Goal: Use online tool/utility: Utilize a website feature to perform a specific function

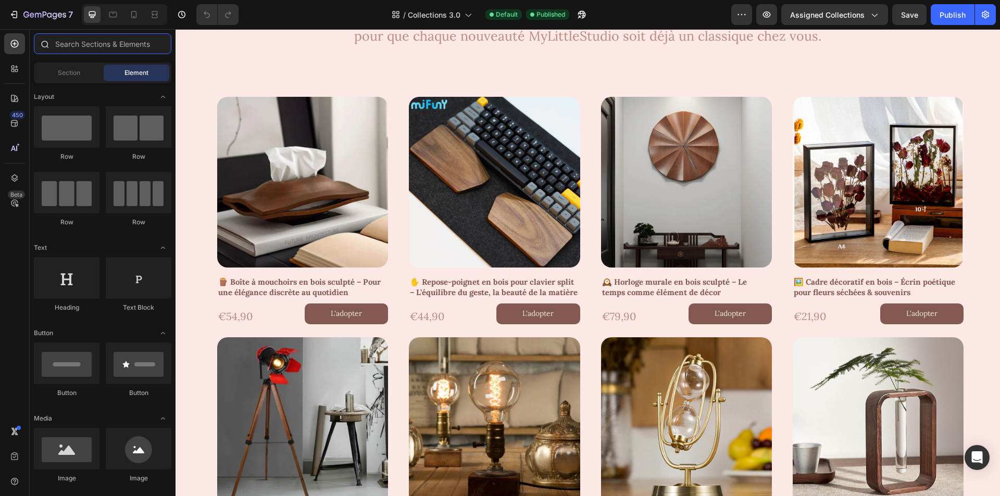
click at [90, 42] on input "text" at bounding box center [103, 43] width 138 height 21
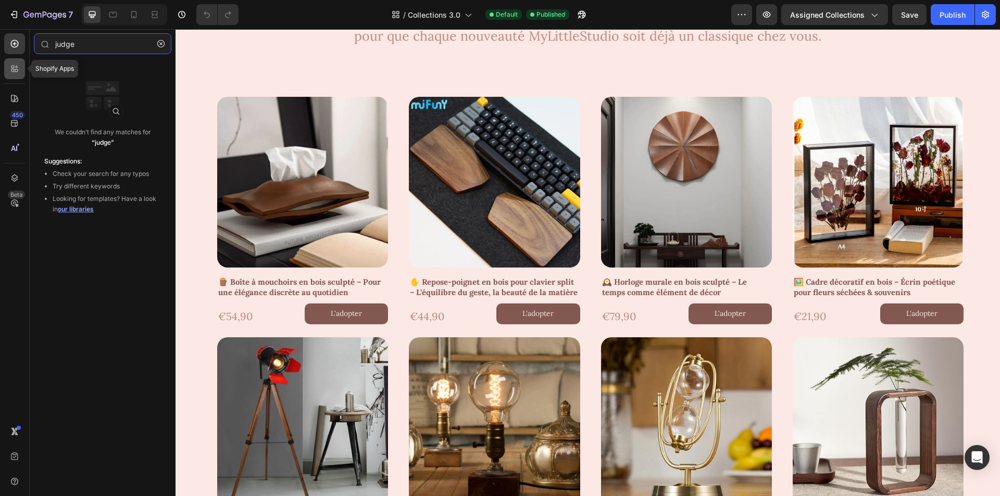
type input "judge"
click at [19, 68] on icon at bounding box center [14, 69] width 10 height 10
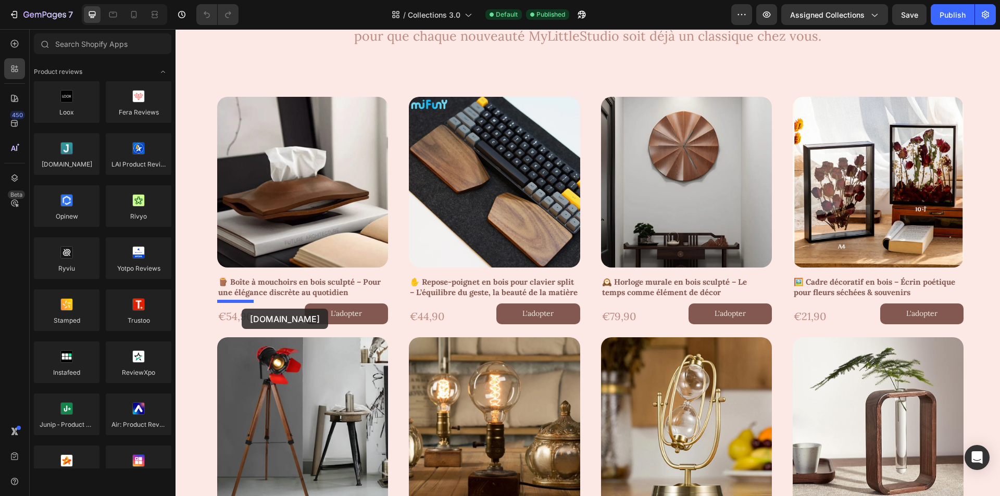
drag, startPoint x: 247, startPoint y: 184, endPoint x: 242, endPoint y: 309, distance: 125.2
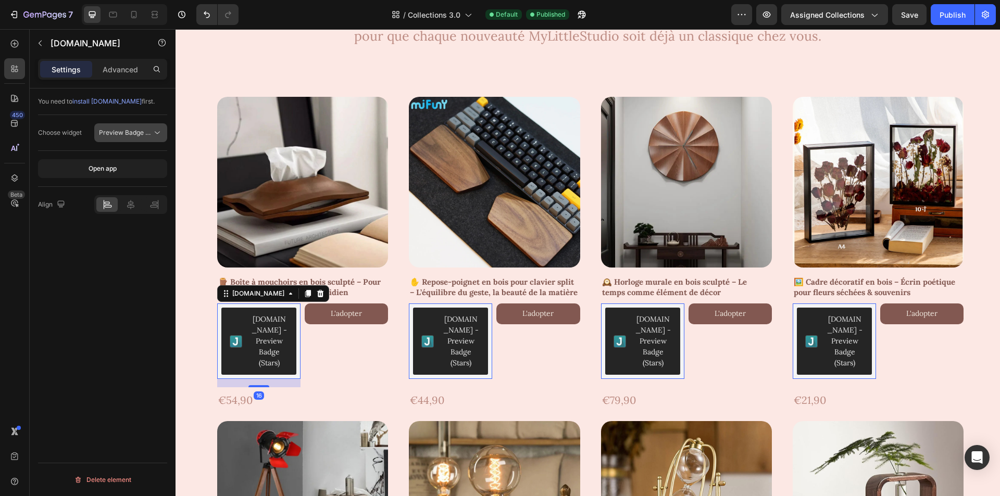
click at [153, 138] on icon at bounding box center [157, 133] width 10 height 10
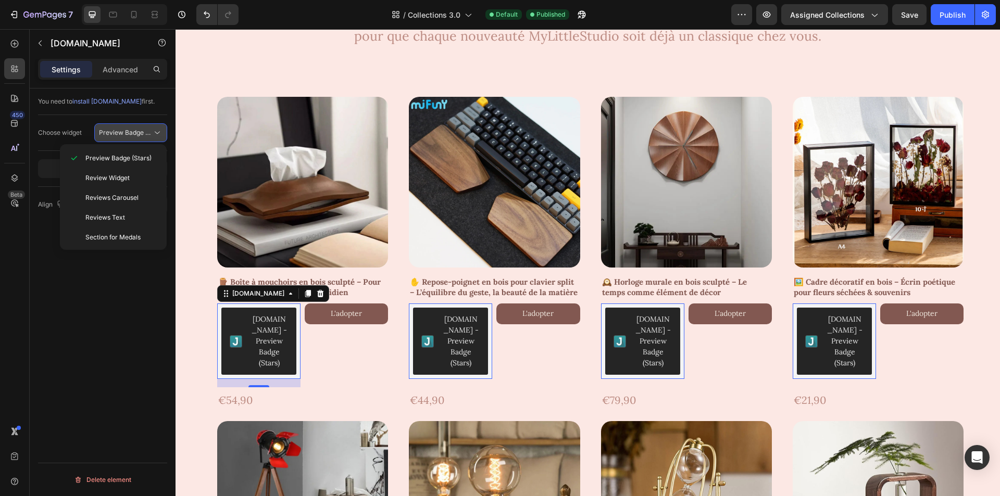
click at [150, 131] on span "Preview Badge (Stars)" at bounding box center [132, 133] width 66 height 8
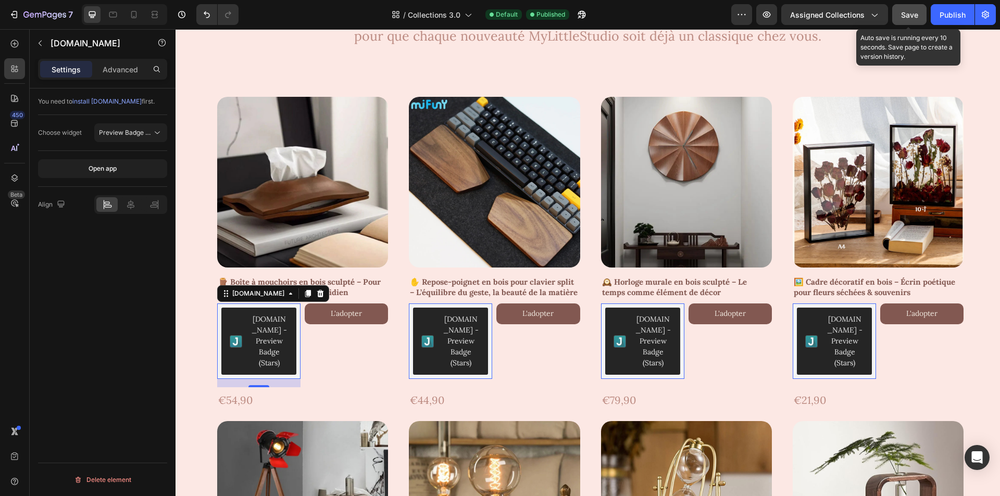
click at [905, 15] on span "Save" at bounding box center [909, 14] width 17 height 9
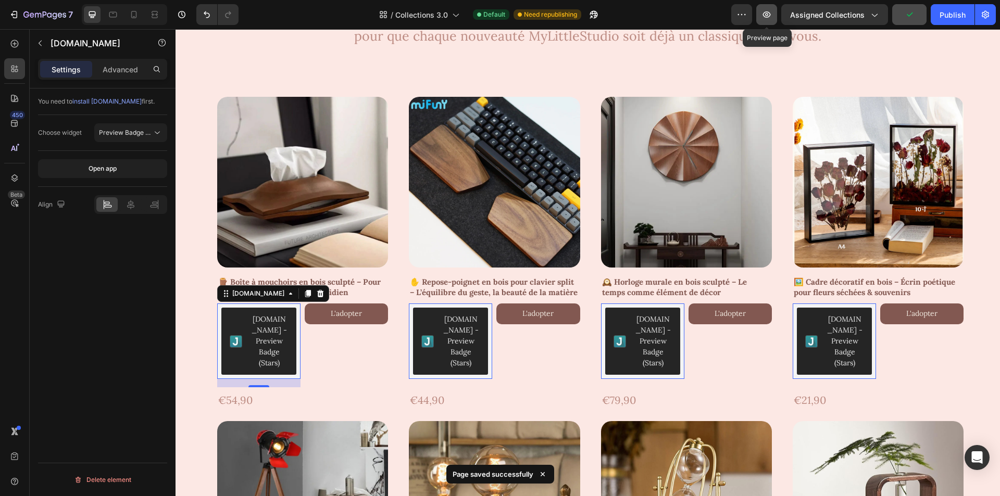
click at [764, 8] on button "button" at bounding box center [766, 14] width 21 height 21
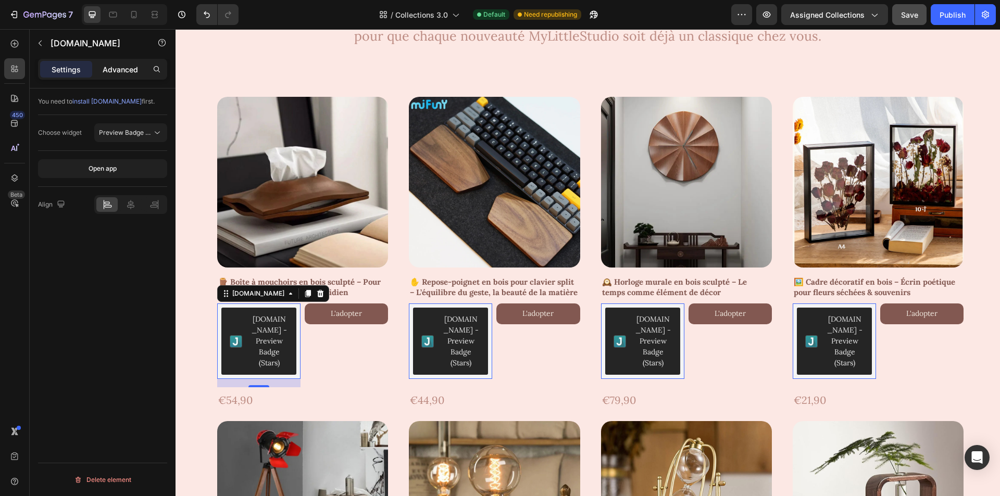
click at [118, 72] on p "Advanced" at bounding box center [120, 69] width 35 height 11
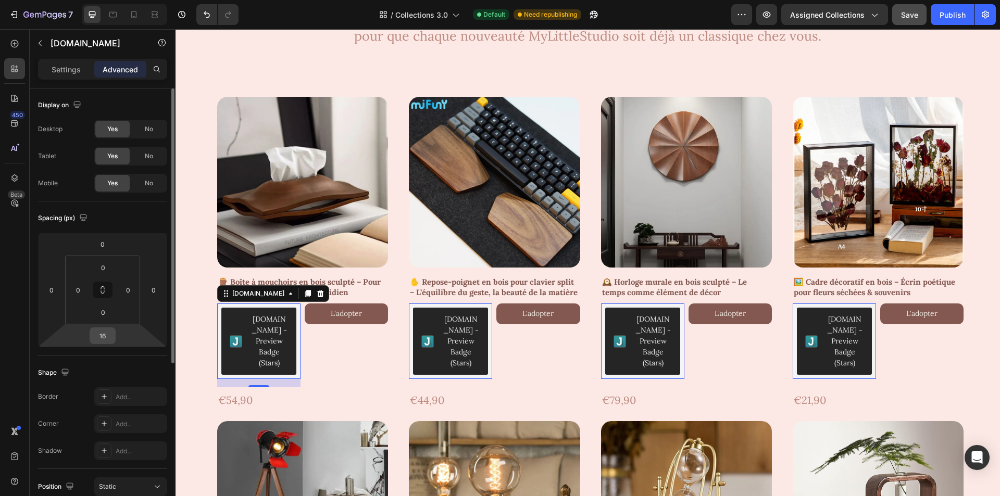
click at [106, 334] on input "16" at bounding box center [102, 336] width 21 height 16
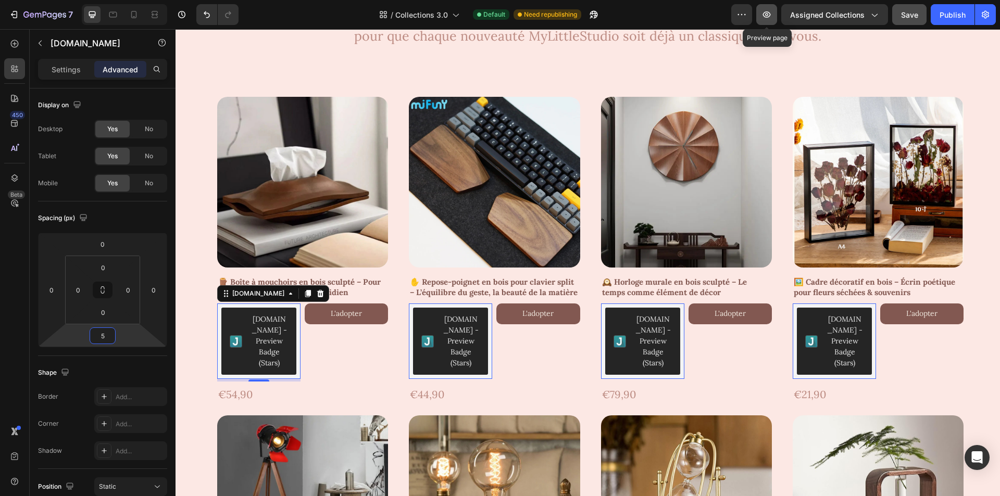
type input "5"
click at [765, 16] on icon "button" at bounding box center [767, 14] width 8 height 6
click at [41, 65] on div "Settings" at bounding box center [66, 69] width 52 height 17
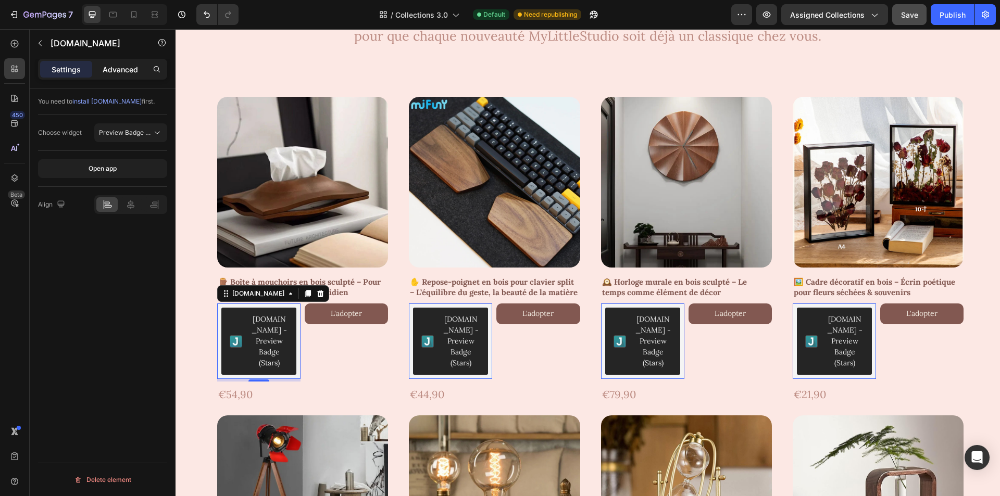
click at [116, 72] on p "Advanced" at bounding box center [120, 69] width 35 height 11
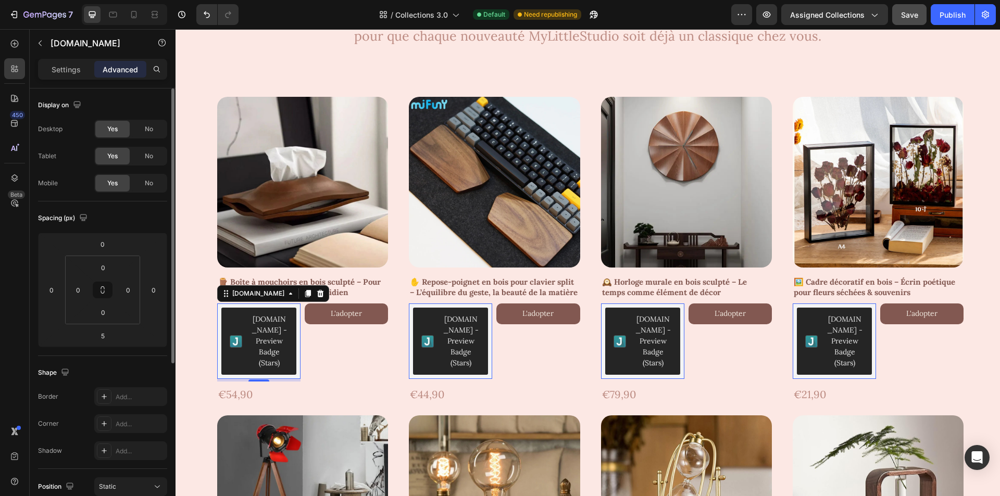
scroll to position [104, 0]
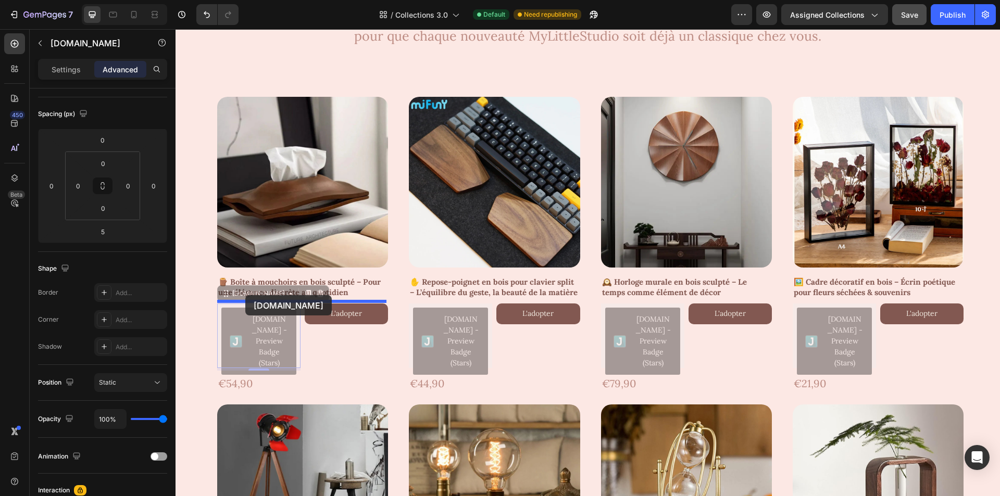
drag, startPoint x: 244, startPoint y: 345, endPoint x: 245, endPoint y: 295, distance: 50.0
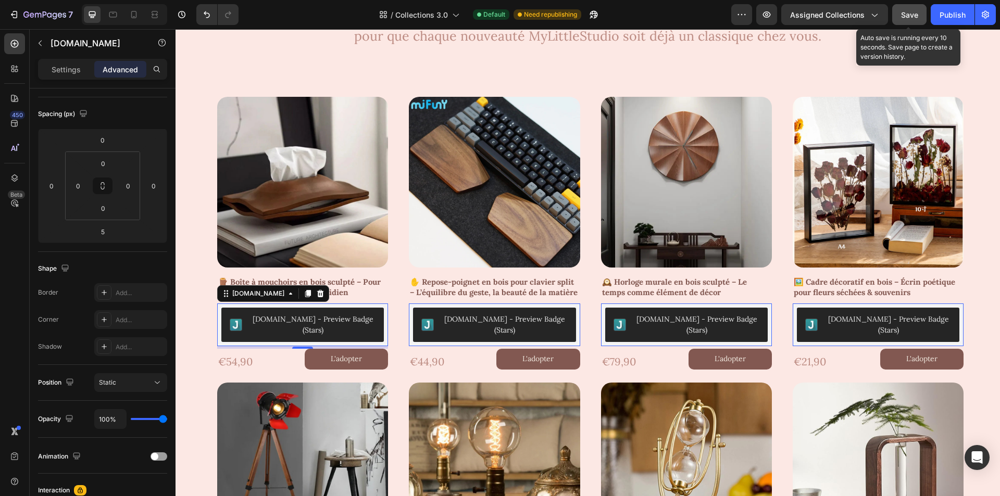
click at [912, 14] on span "Save" at bounding box center [909, 14] width 17 height 9
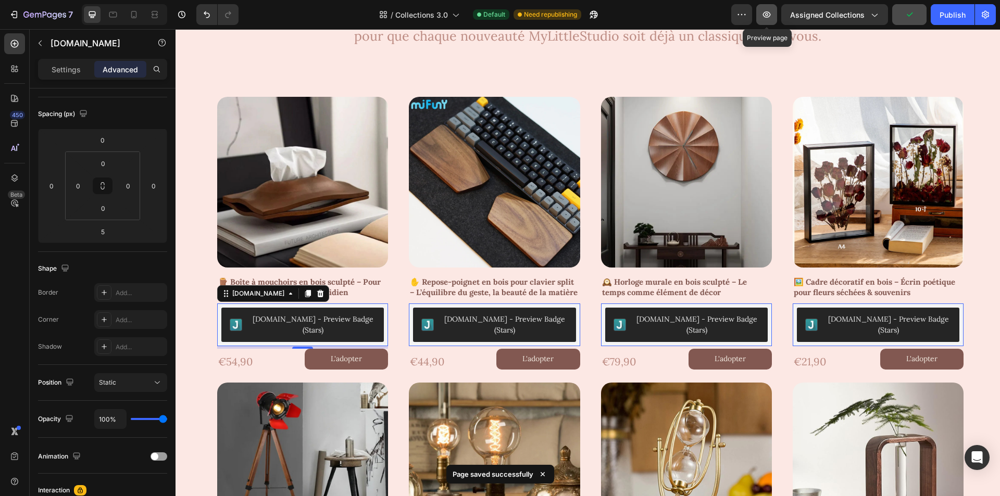
click at [765, 10] on icon "button" at bounding box center [767, 14] width 10 height 10
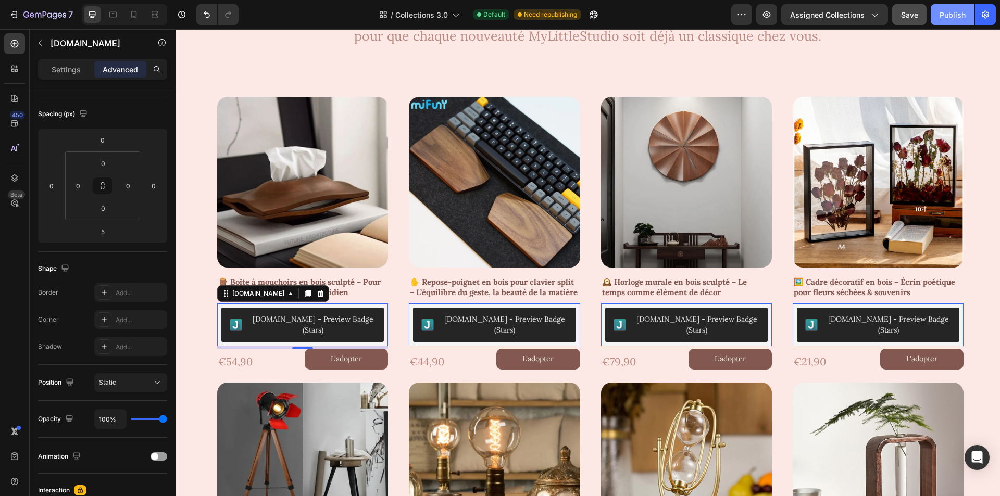
click at [949, 14] on div "Publish" at bounding box center [953, 14] width 26 height 11
click at [32, 15] on icon "button" at bounding box center [32, 15] width 5 height 5
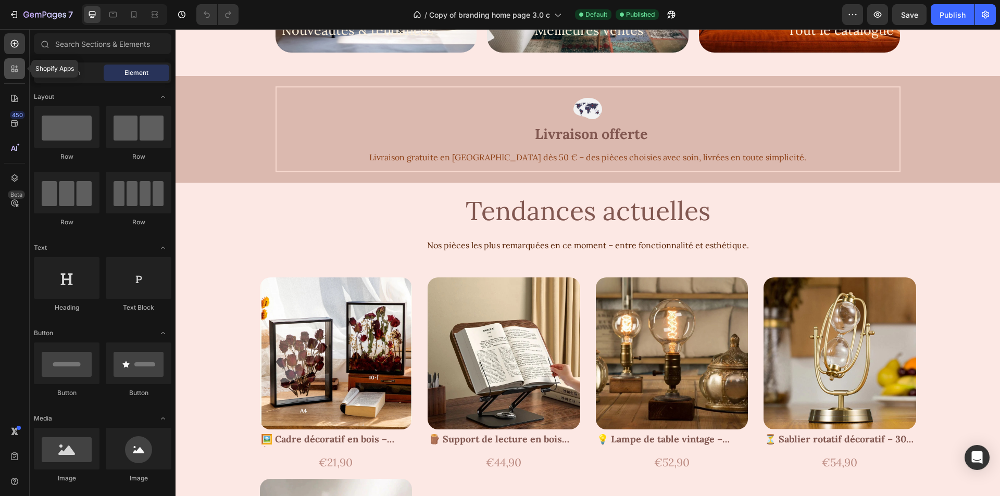
click at [7, 66] on div at bounding box center [14, 68] width 21 height 21
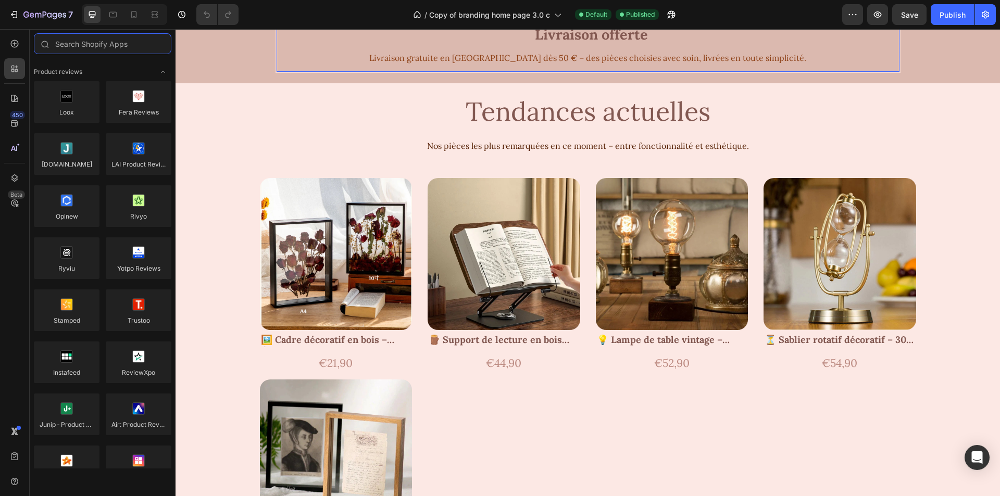
scroll to position [834, 0]
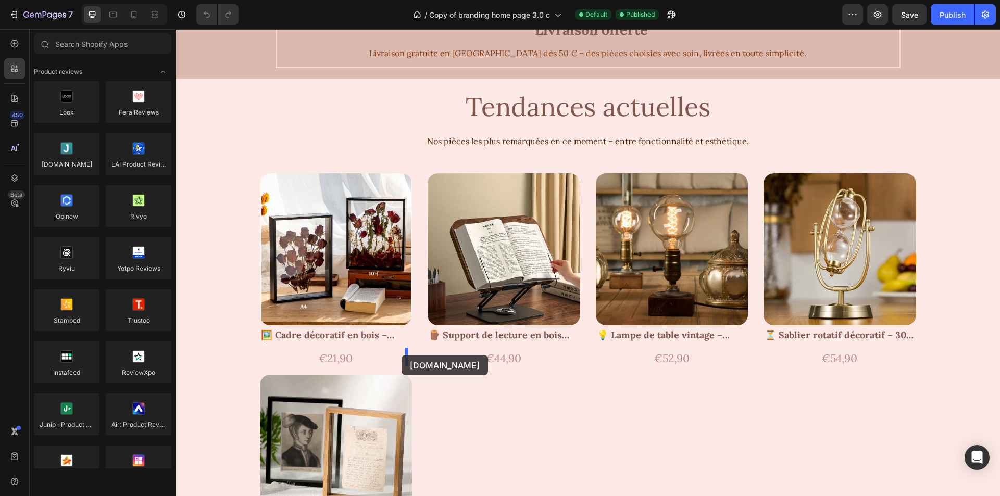
drag, startPoint x: 287, startPoint y: 215, endPoint x: 402, endPoint y: 355, distance: 181.4
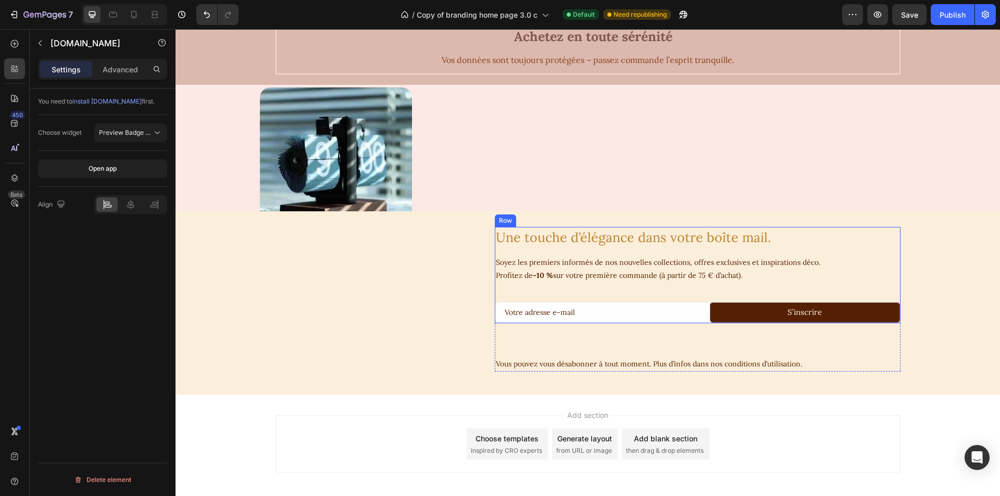
scroll to position [2344, 0]
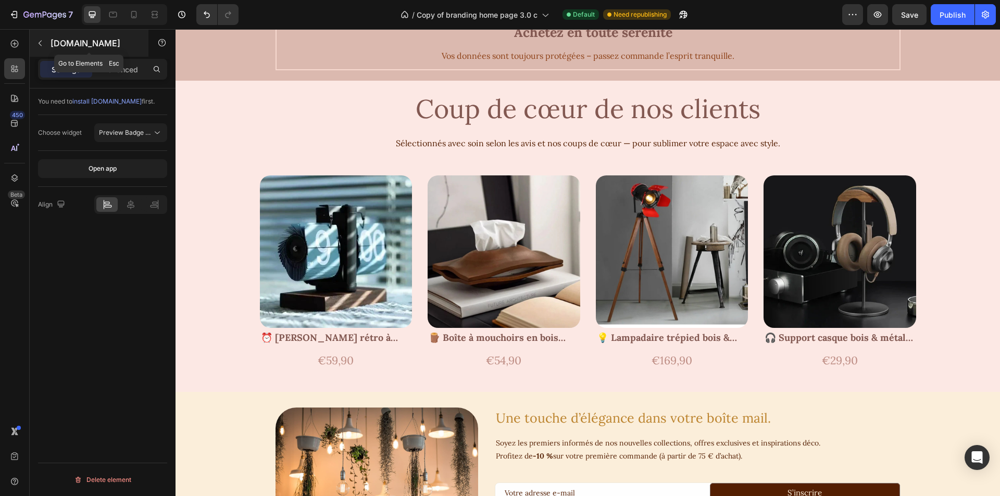
click at [40, 39] on icon "button" at bounding box center [40, 43] width 8 height 8
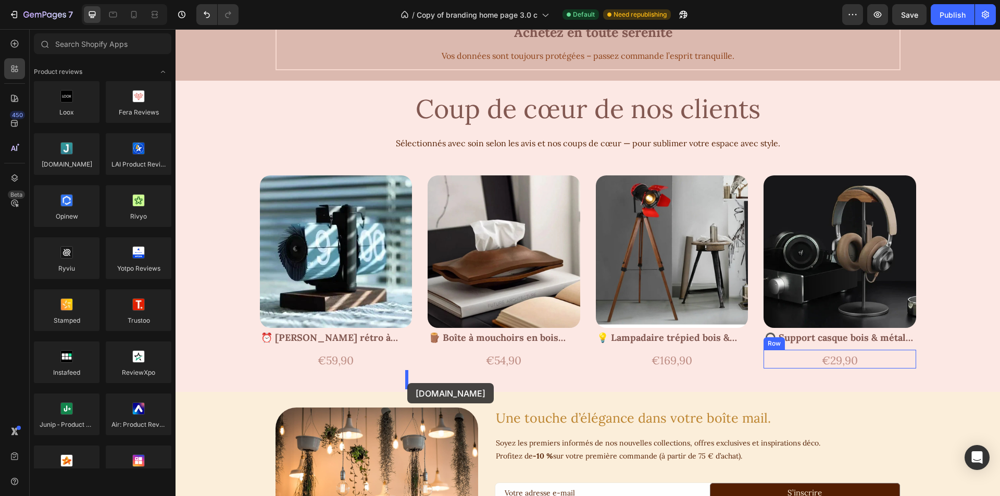
drag, startPoint x: 248, startPoint y: 188, endPoint x: 407, endPoint y: 383, distance: 252.1
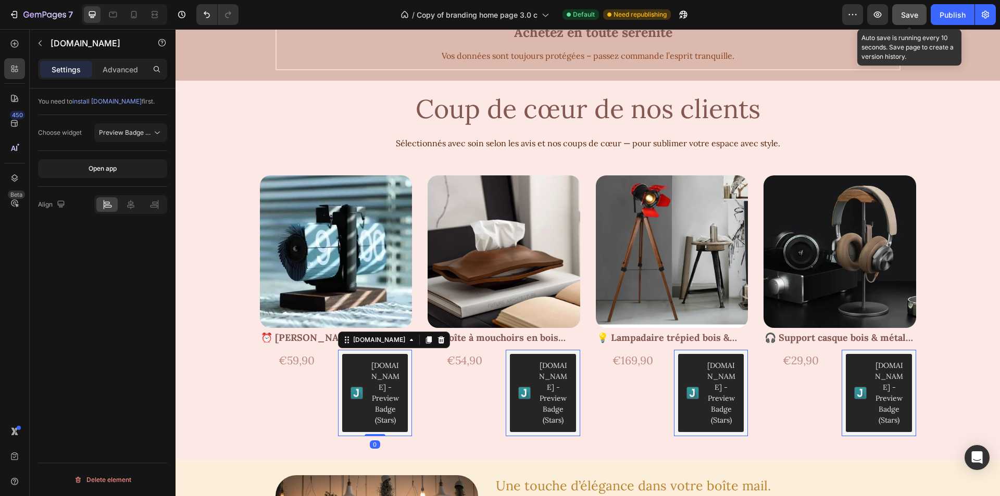
click at [915, 21] on button "Save" at bounding box center [909, 14] width 34 height 21
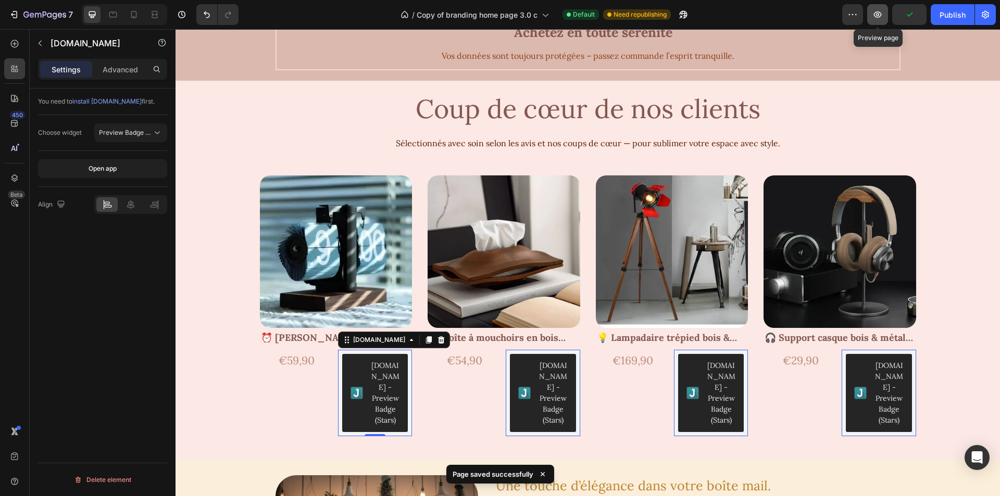
click at [884, 16] on button "button" at bounding box center [877, 14] width 21 height 21
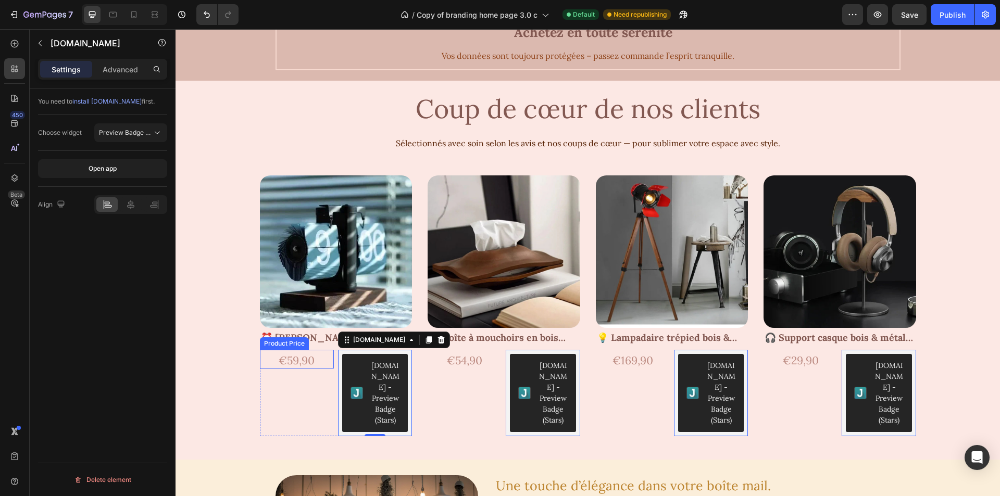
click at [288, 369] on div "€59,90" at bounding box center [297, 361] width 74 height 16
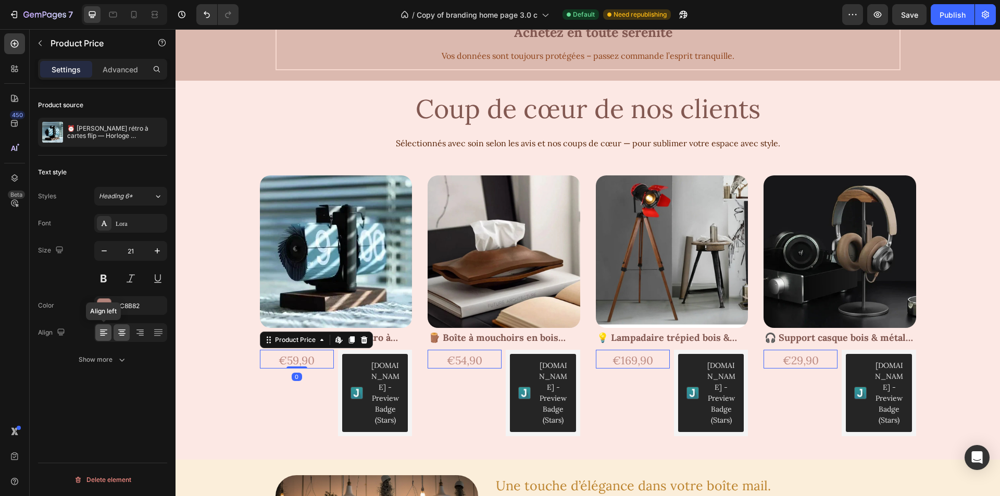
click at [105, 329] on icon at bounding box center [103, 333] width 10 height 10
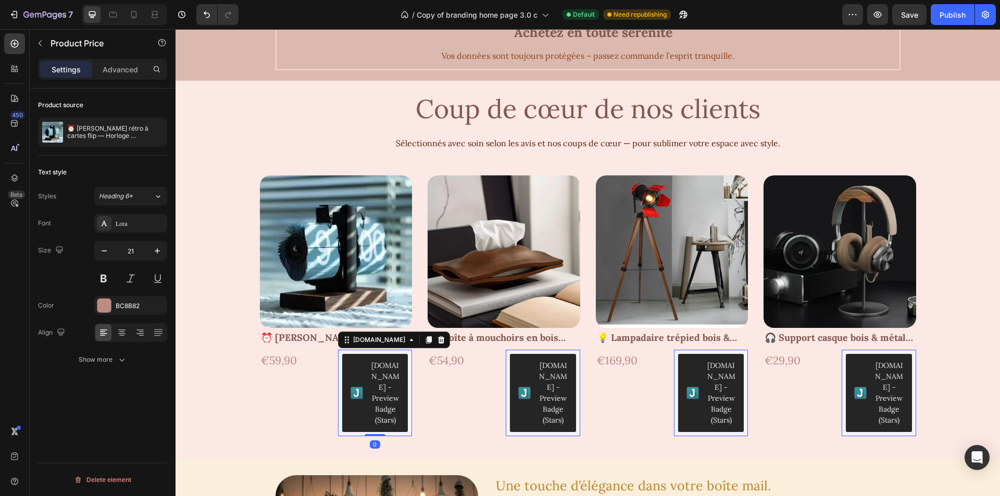
click at [394, 384] on div "[DOMAIN_NAME] - Preview Badge (Stars)" at bounding box center [385, 394] width 28 height 66
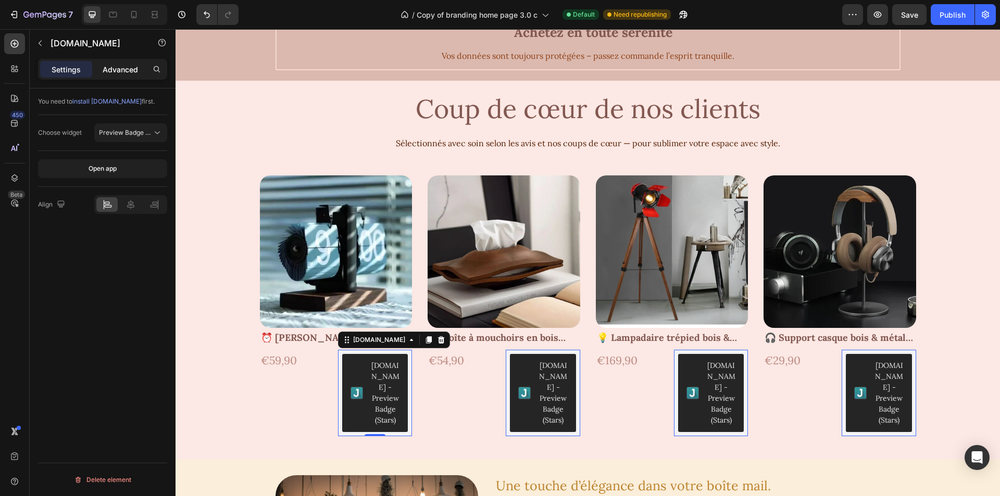
click at [126, 69] on p "Advanced" at bounding box center [120, 69] width 35 height 11
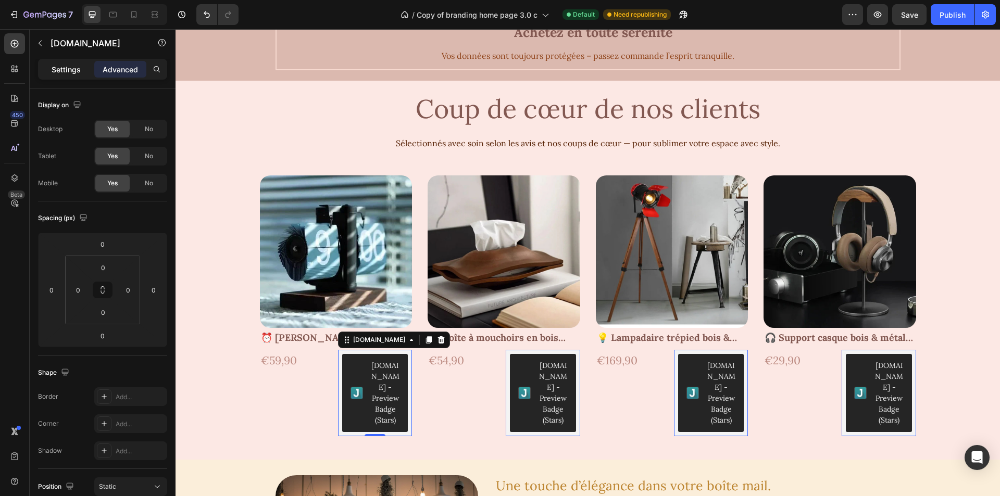
click at [65, 73] on p "Settings" at bounding box center [66, 69] width 29 height 11
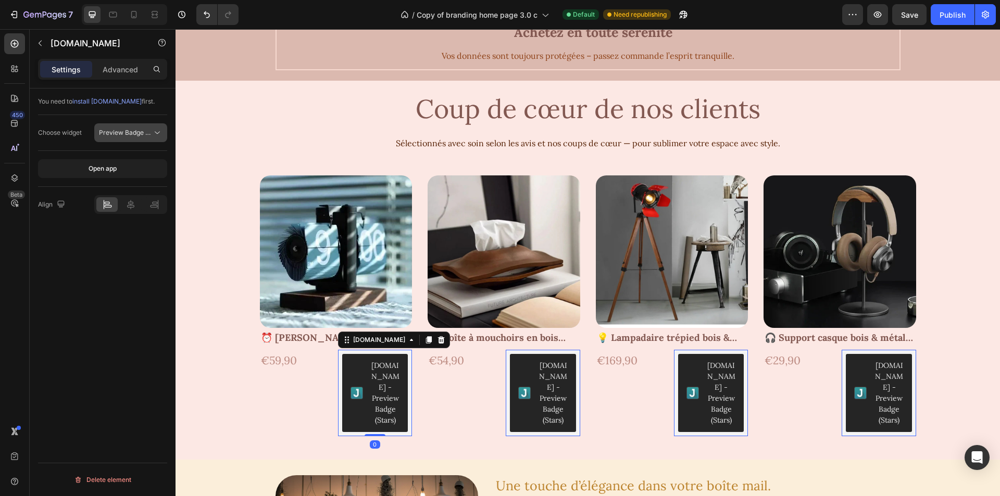
click at [157, 130] on icon at bounding box center [157, 133] width 10 height 10
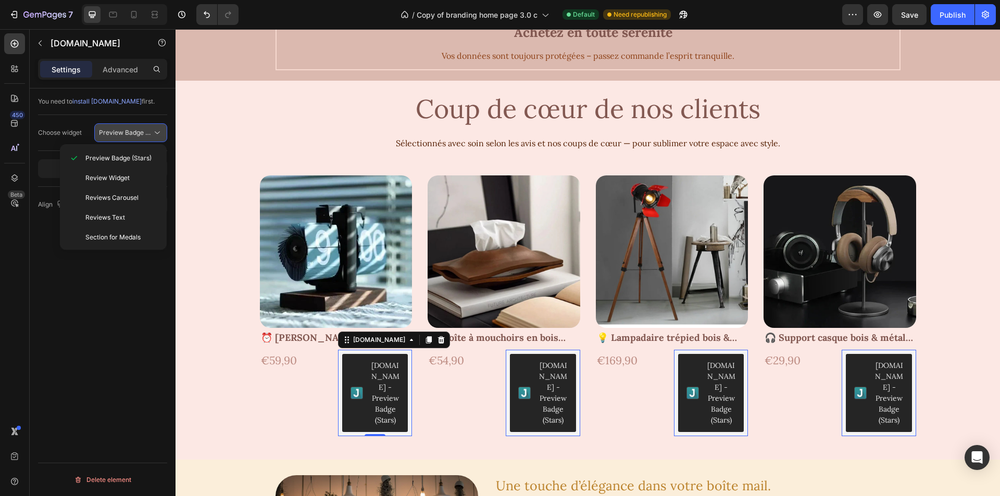
click at [157, 130] on icon at bounding box center [157, 133] width 10 height 10
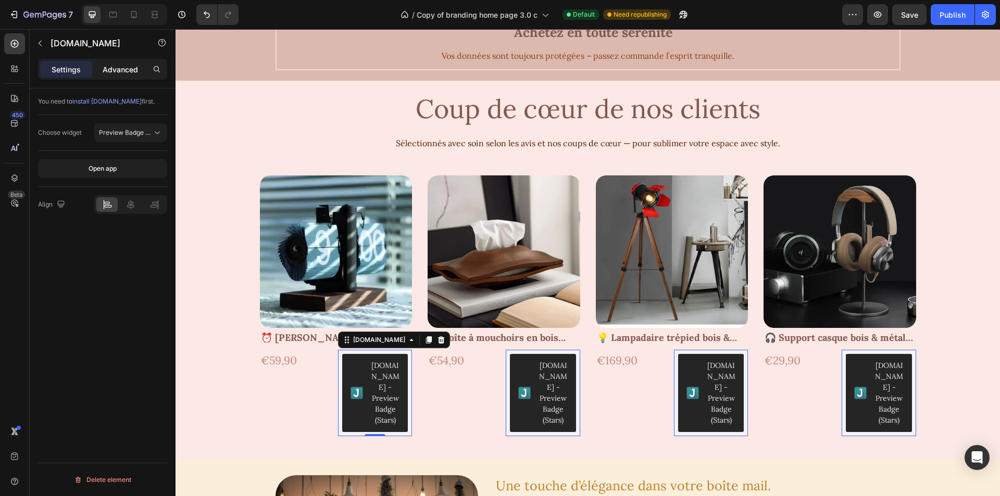
click at [124, 67] on p "Advanced" at bounding box center [120, 69] width 35 height 11
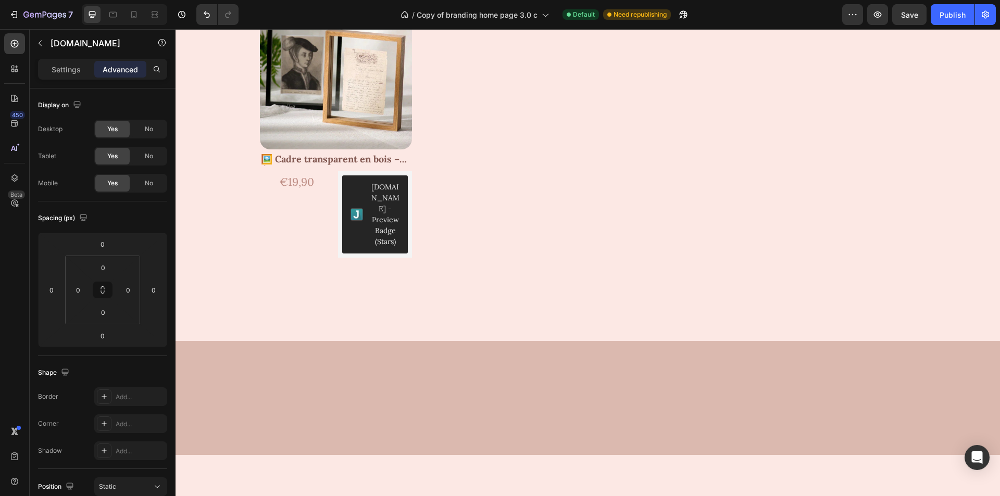
scroll to position [1018, 0]
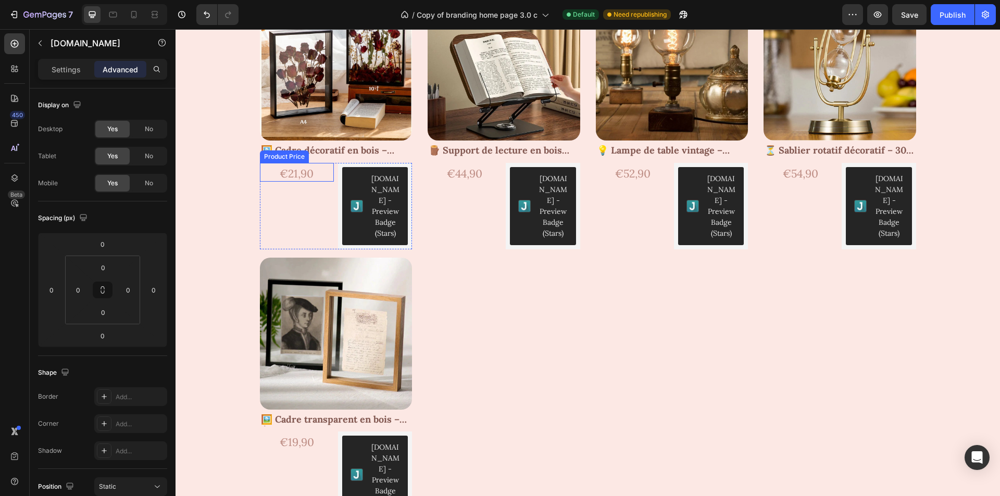
click at [287, 177] on div "€21,90" at bounding box center [297, 174] width 74 height 16
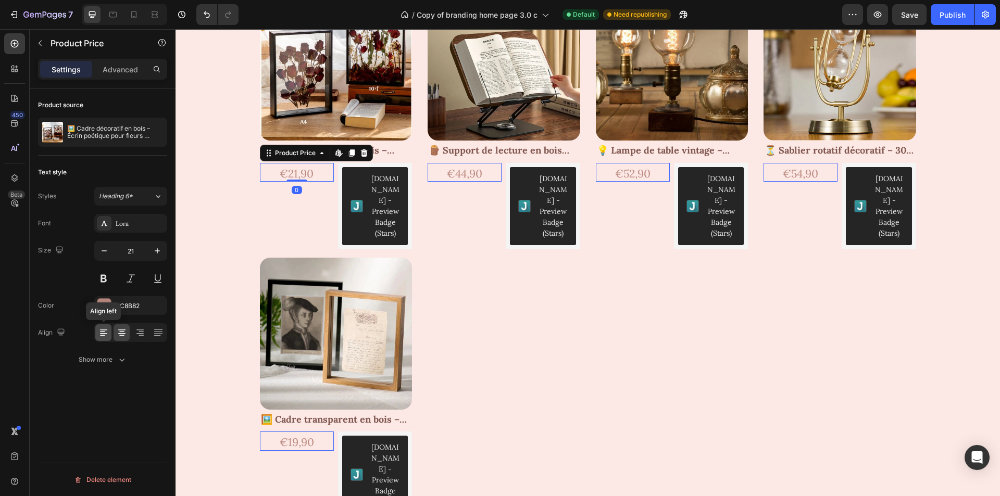
click at [106, 334] on icon at bounding box center [103, 333] width 10 height 10
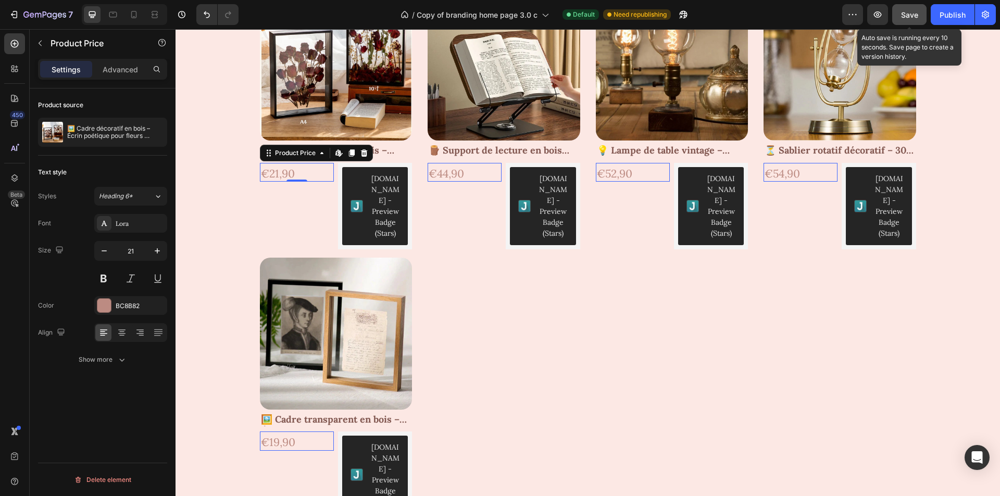
click at [915, 14] on span "Save" at bounding box center [909, 14] width 17 height 9
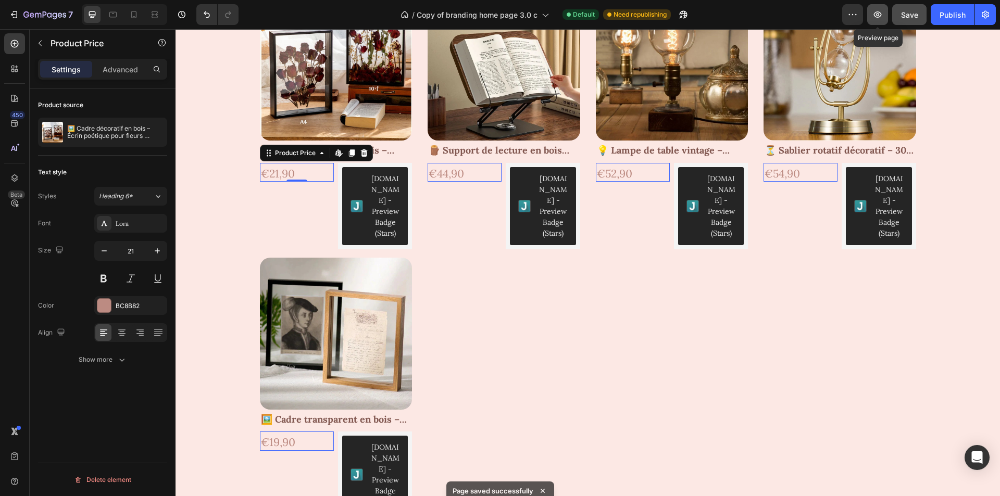
click at [880, 15] on icon "button" at bounding box center [878, 14] width 10 height 10
click at [270, 172] on div "€21,90" at bounding box center [297, 174] width 74 height 16
click at [153, 253] on icon "button" at bounding box center [157, 251] width 10 height 10
click at [154, 253] on icon "button" at bounding box center [157, 251] width 10 height 10
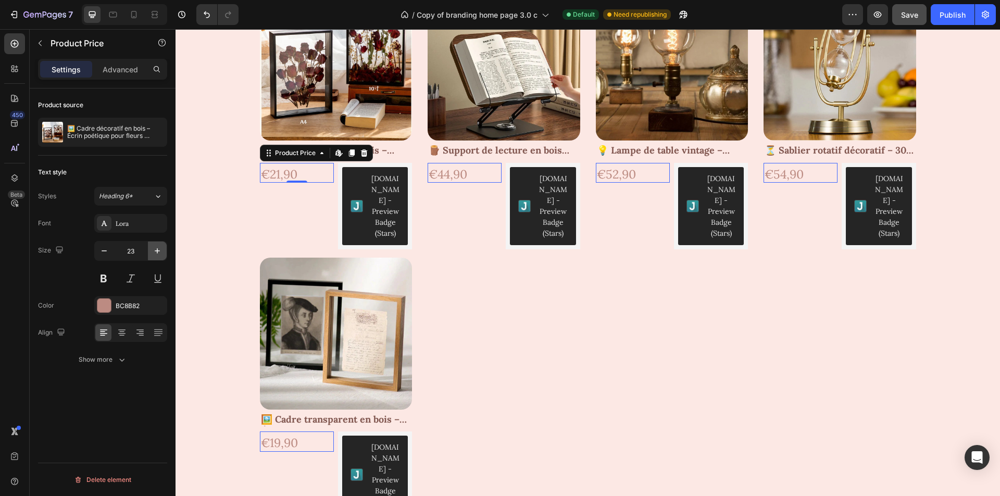
click at [154, 253] on icon "button" at bounding box center [157, 251] width 10 height 10
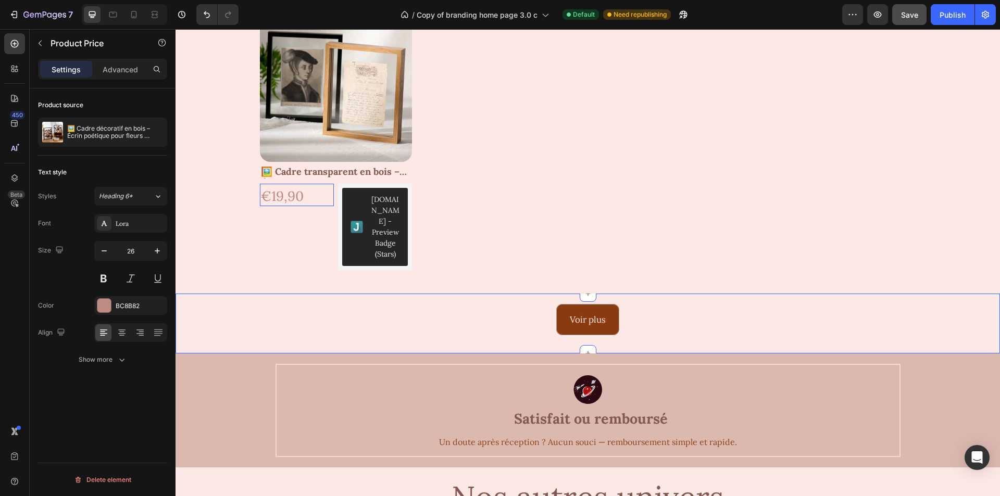
scroll to position [1331, 0]
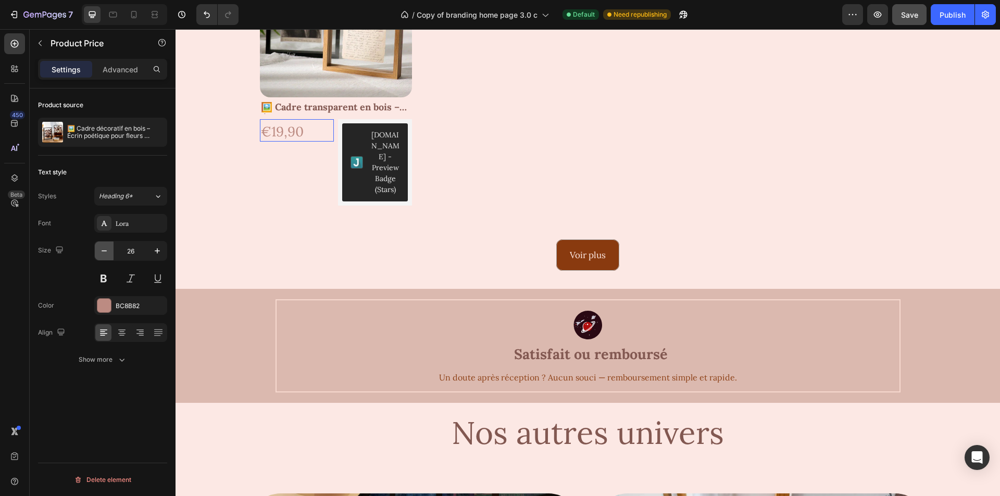
click at [102, 256] on icon "button" at bounding box center [104, 251] width 10 height 10
type input "25"
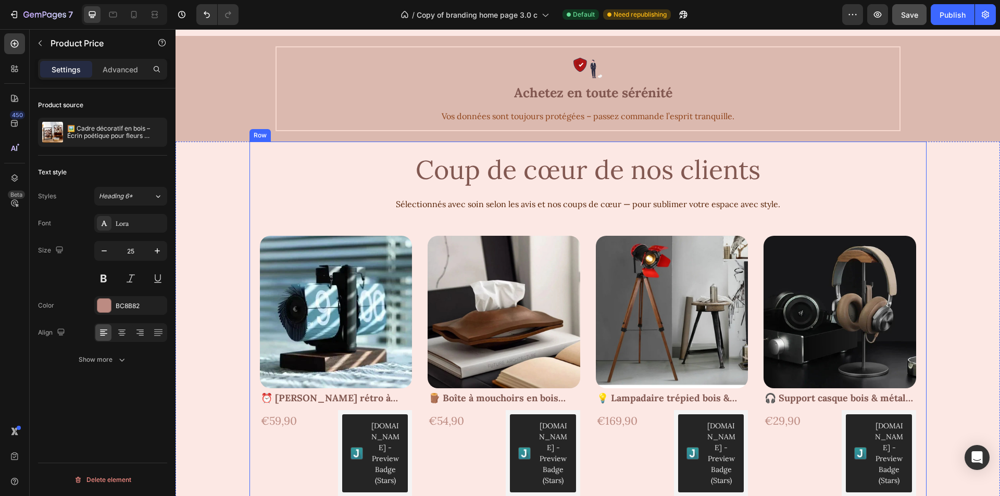
scroll to position [2373, 0]
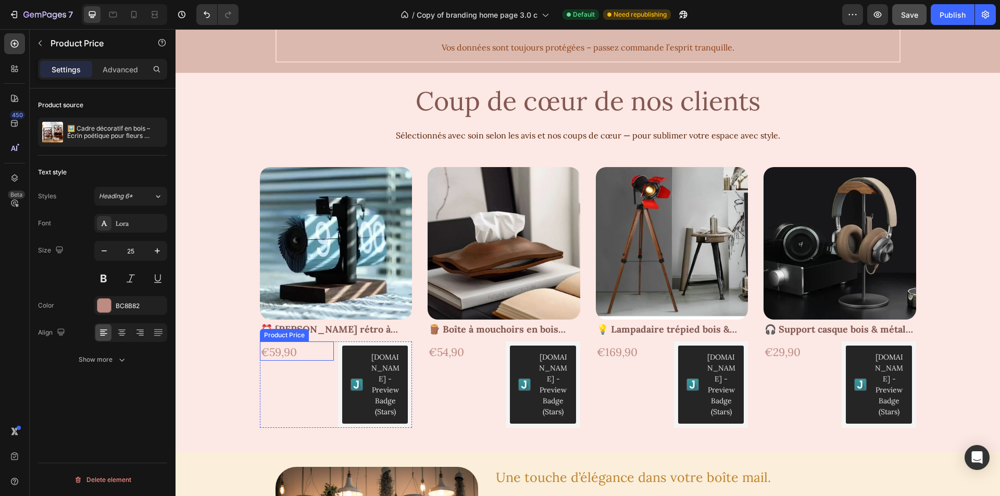
click at [266, 353] on div "€59,90" at bounding box center [297, 352] width 74 height 16
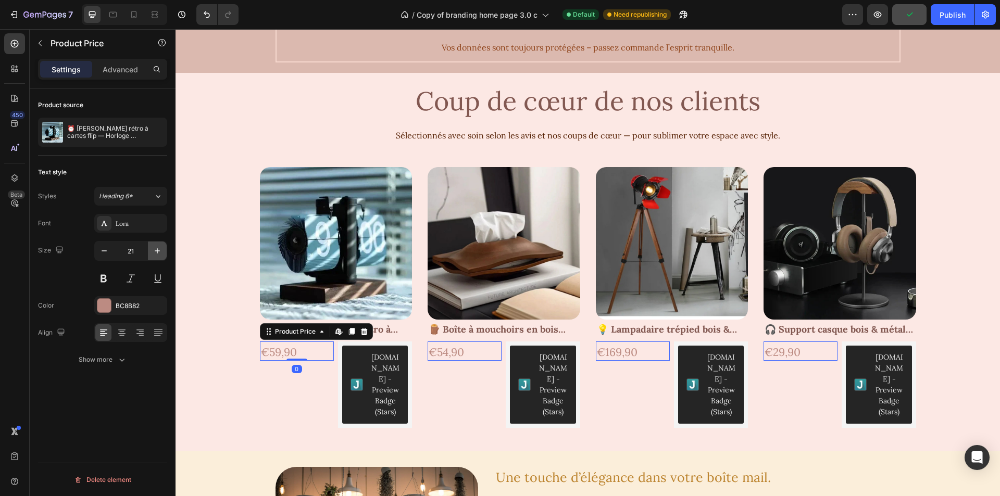
click at [159, 254] on icon "button" at bounding box center [157, 251] width 10 height 10
type input "25"
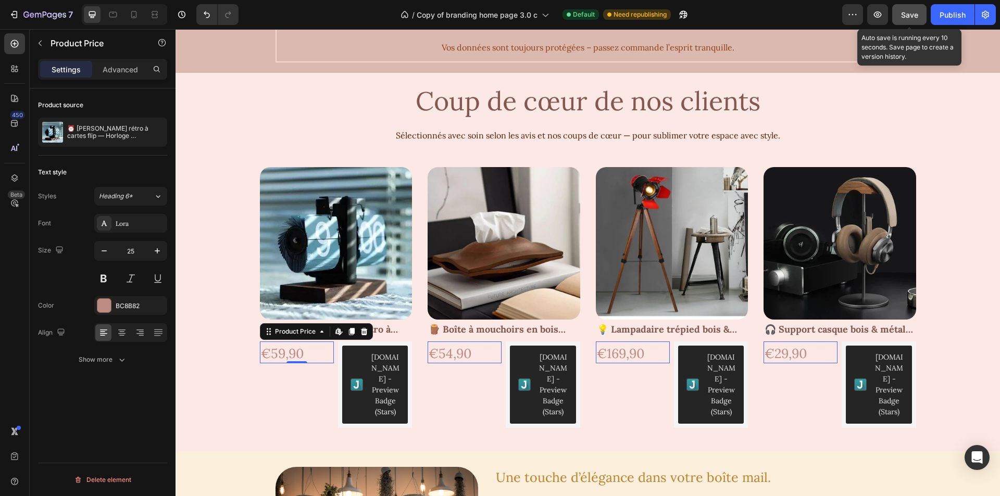
click at [913, 20] on button "Save" at bounding box center [909, 14] width 34 height 21
click at [880, 13] on icon "button" at bounding box center [878, 14] width 8 height 6
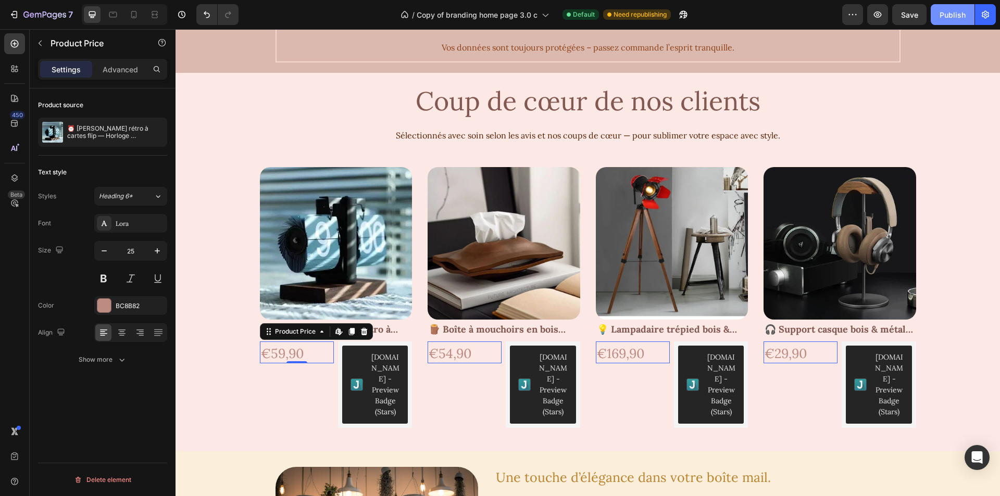
click at [963, 13] on div "Publish" at bounding box center [953, 14] width 26 height 11
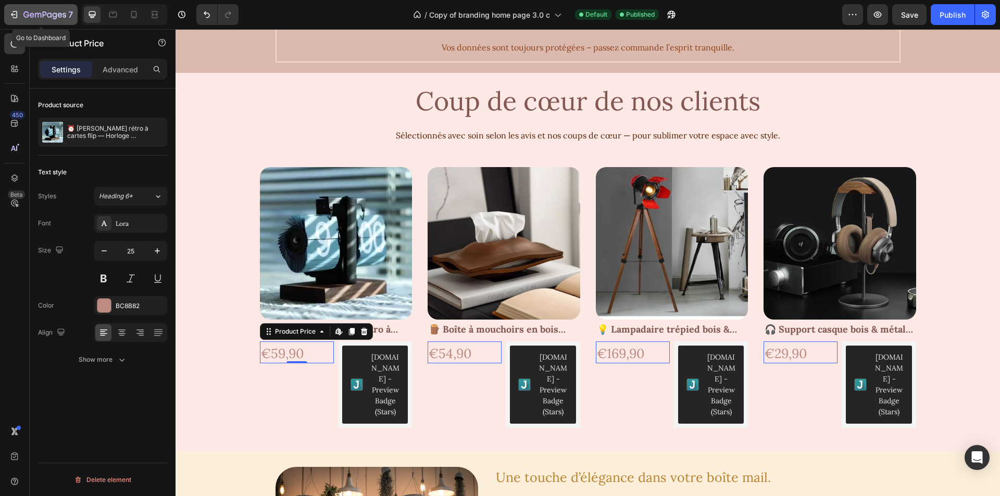
click at [24, 11] on icon "button" at bounding box center [44, 15] width 43 height 9
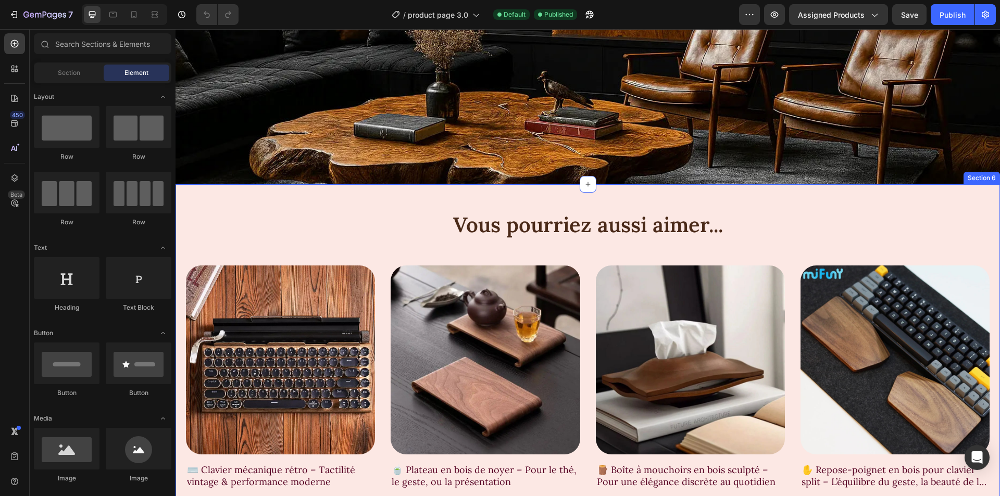
scroll to position [1511, 0]
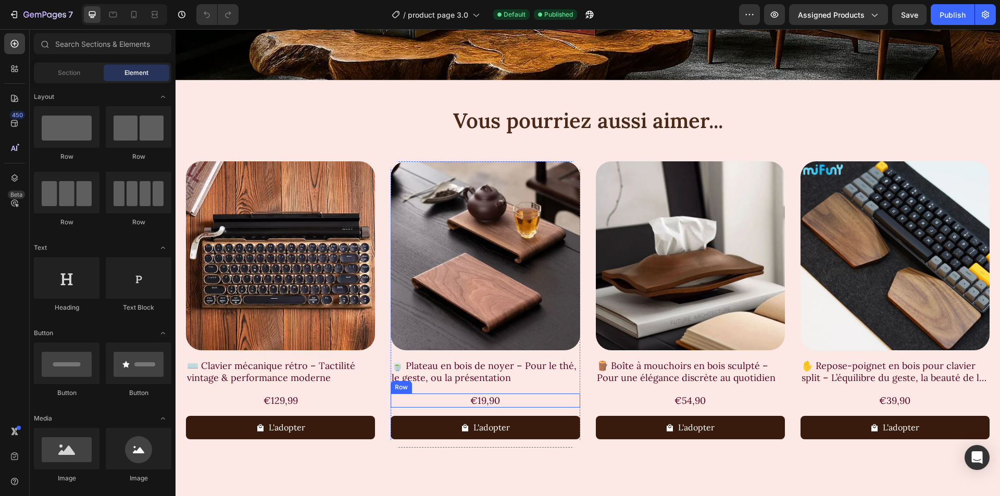
click at [446, 397] on div "€19,90 Product Price Product Price Row" at bounding box center [485, 401] width 189 height 14
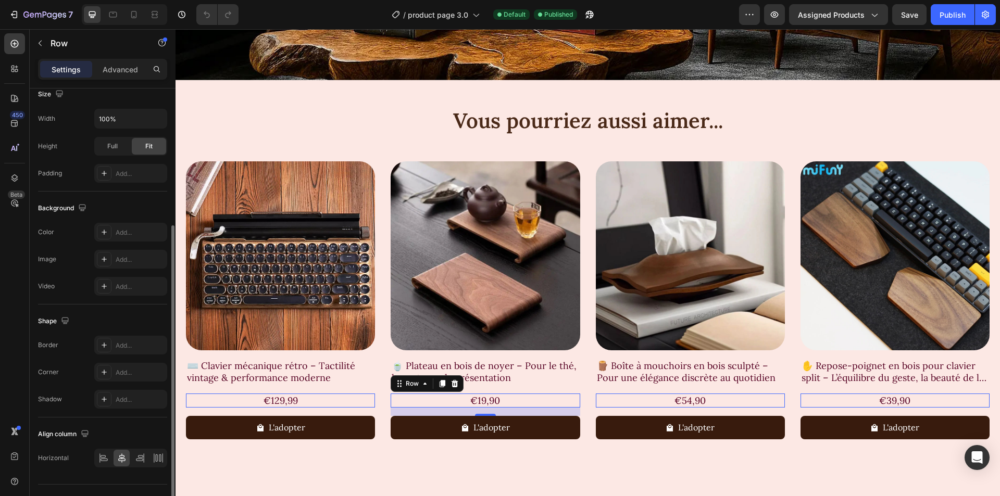
scroll to position [230, 0]
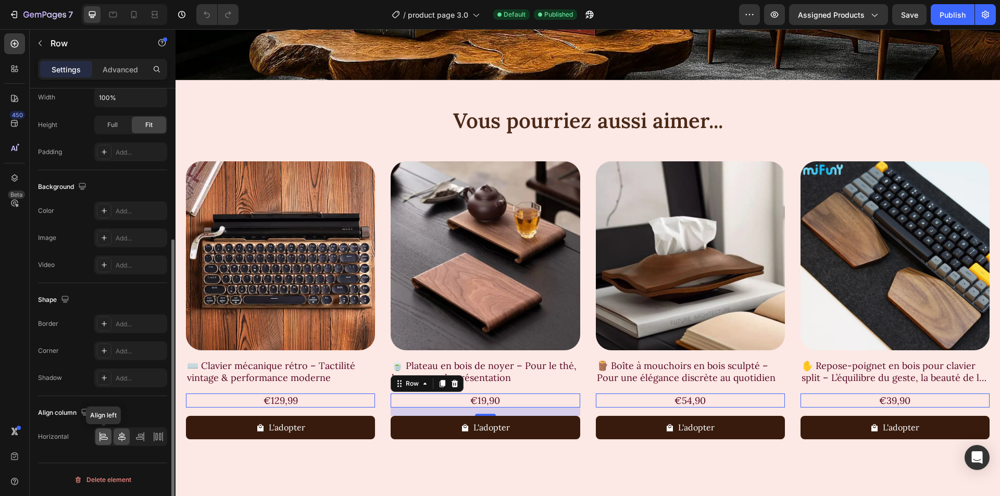
click at [105, 433] on icon at bounding box center [103, 437] width 10 height 10
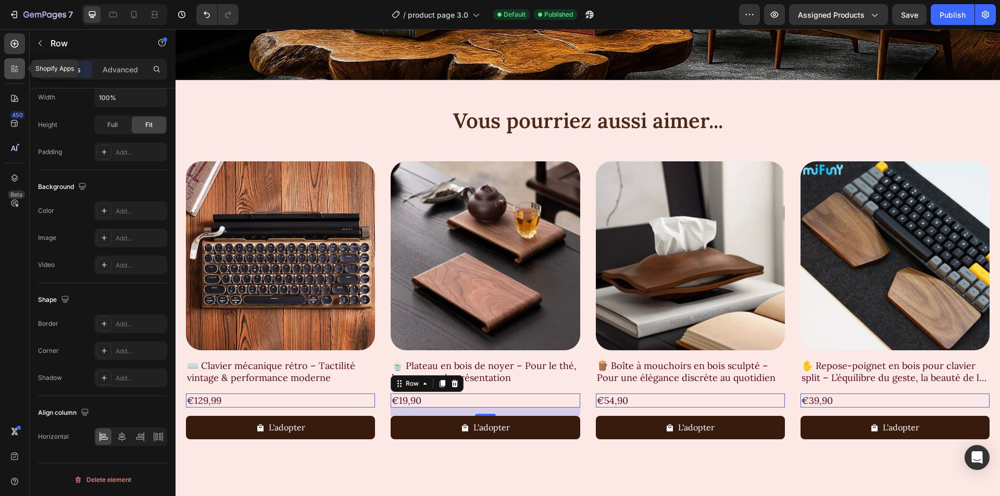
click at [18, 71] on icon at bounding box center [16, 70] width 3 height 3
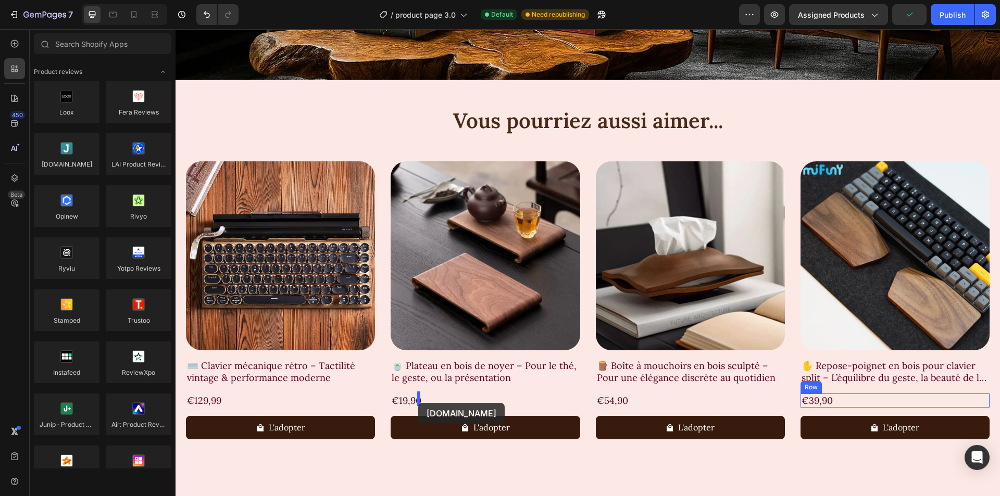
drag, startPoint x: 245, startPoint y: 184, endPoint x: 418, endPoint y: 403, distance: 278.9
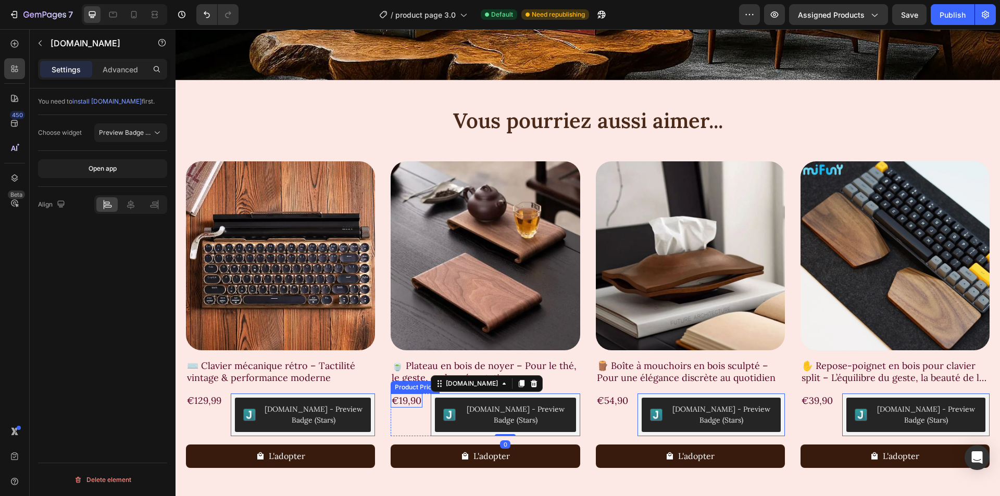
click at [407, 406] on div "€19,90" at bounding box center [407, 401] width 32 height 14
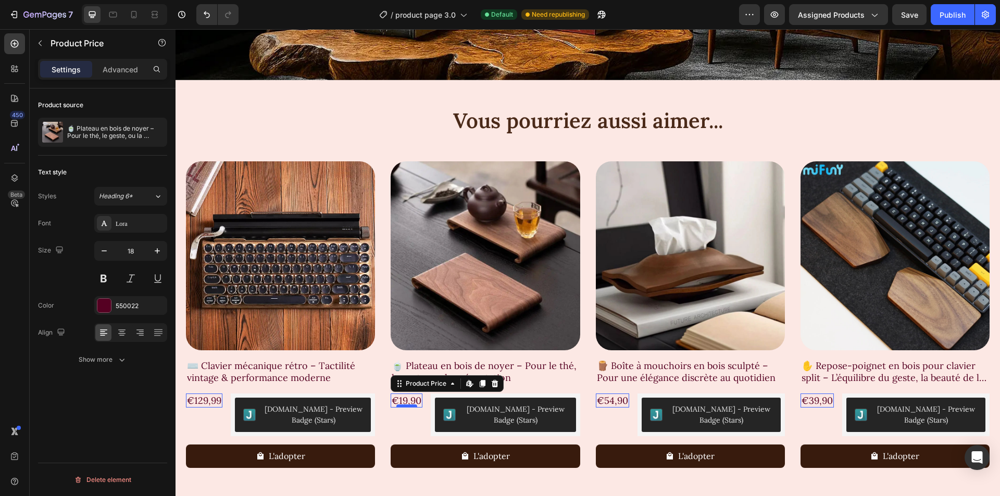
click at [404, 405] on div at bounding box center [406, 406] width 21 height 3
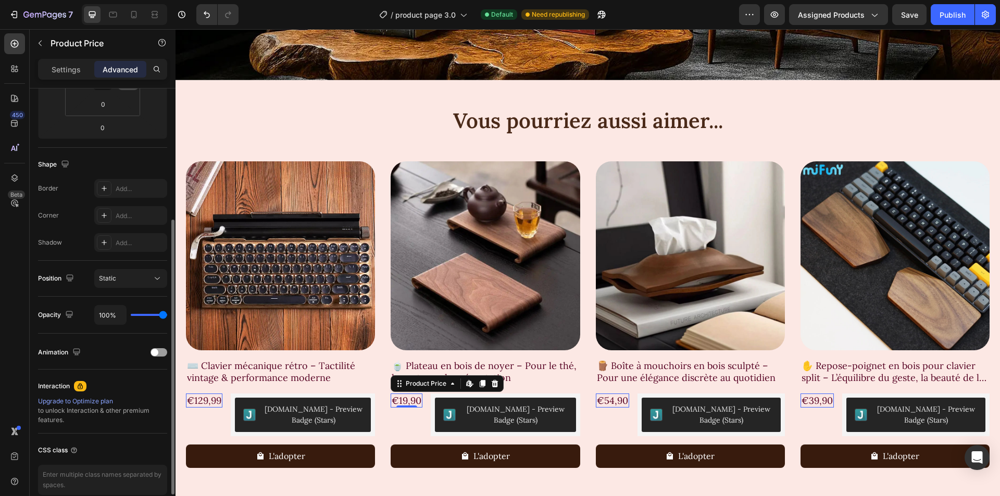
scroll to position [0, 0]
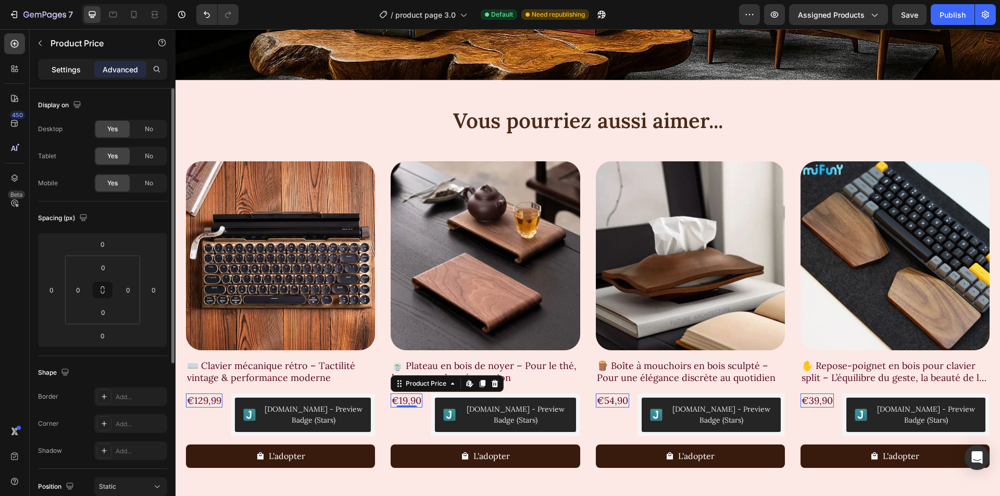
click at [66, 67] on p "Settings" at bounding box center [66, 69] width 29 height 11
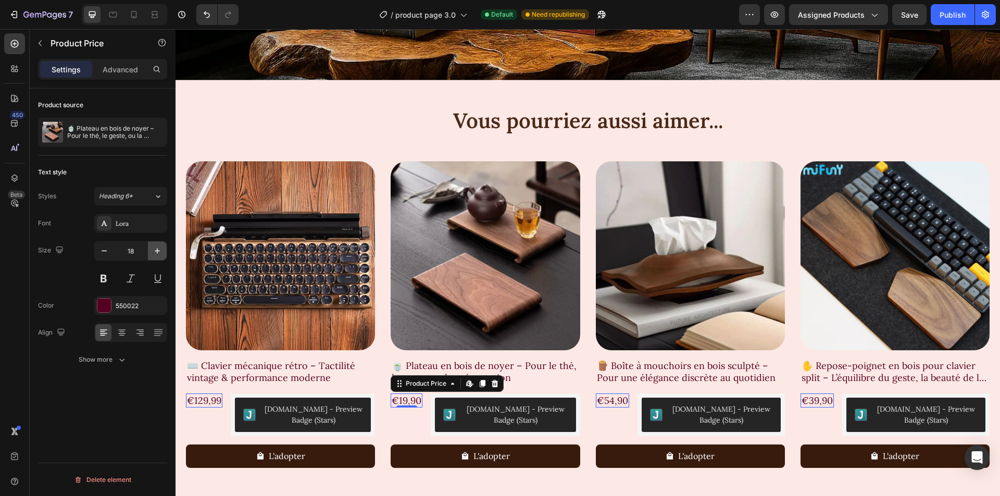
click at [157, 253] on icon "button" at bounding box center [157, 250] width 5 height 5
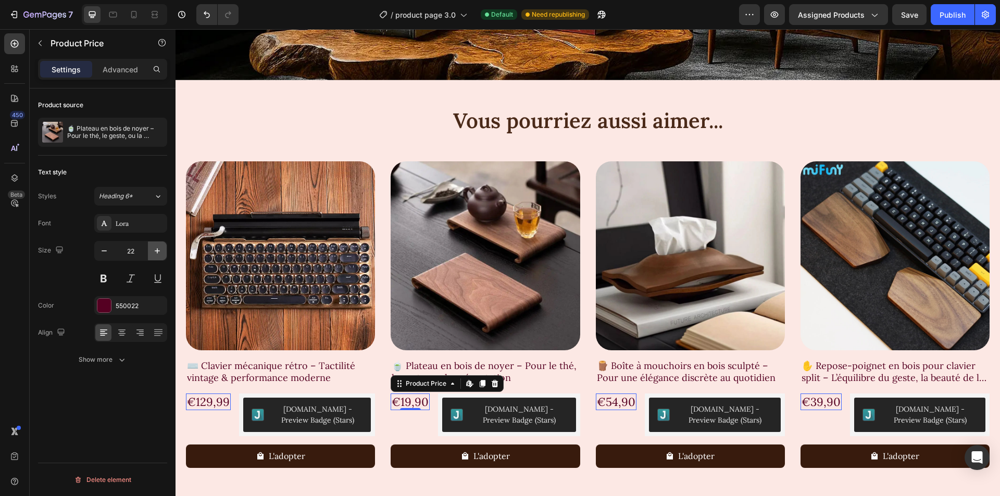
click at [157, 253] on icon "button" at bounding box center [157, 250] width 5 height 5
click at [157, 253] on icon "button" at bounding box center [157, 251] width 10 height 10
type input "25"
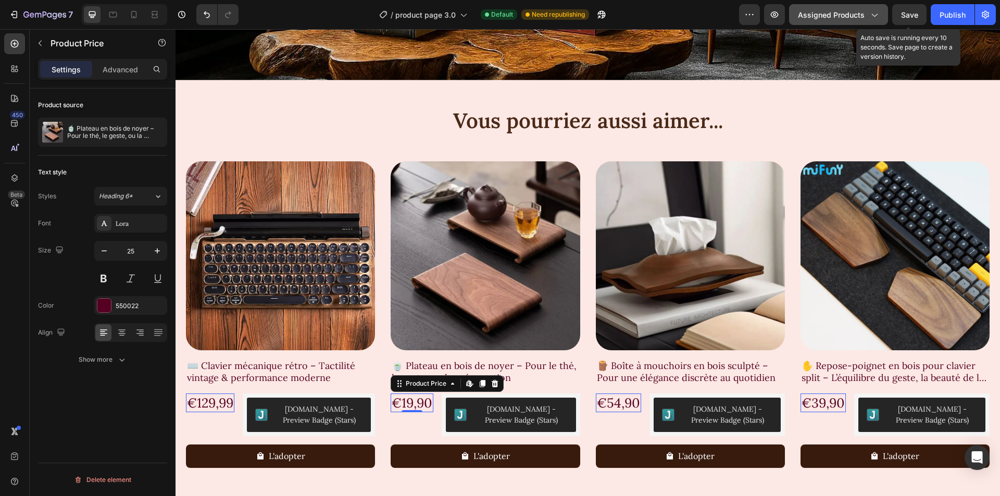
drag, startPoint x: 906, startPoint y: 12, endPoint x: 882, endPoint y: 22, distance: 26.6
click at [907, 12] on span "Save" at bounding box center [909, 14] width 17 height 9
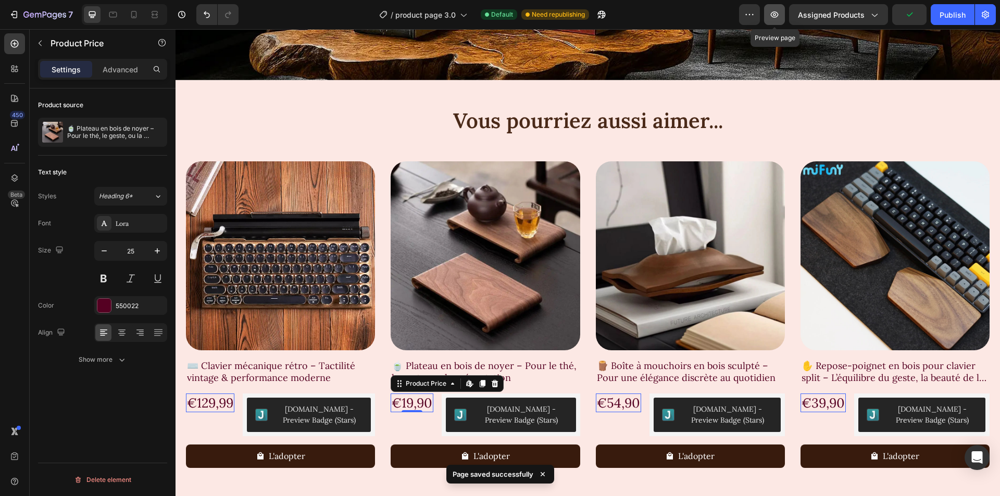
click at [774, 16] on icon "button" at bounding box center [774, 14] width 10 height 10
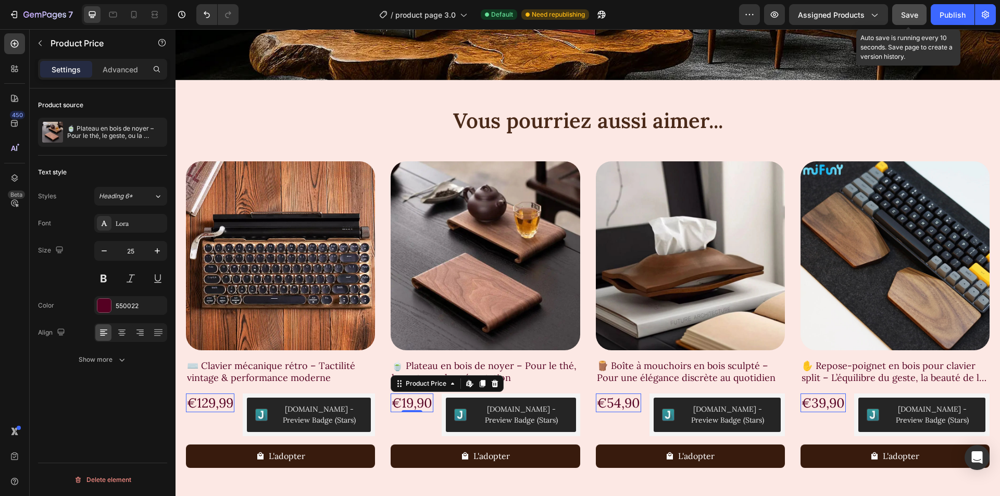
click at [920, 11] on button "Save" at bounding box center [909, 14] width 34 height 21
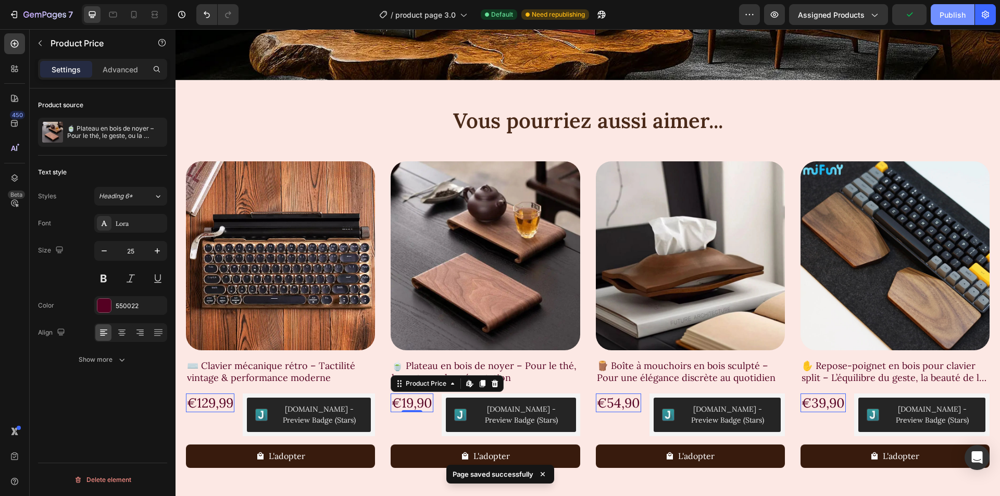
click at [942, 10] on div "Publish" at bounding box center [953, 14] width 26 height 11
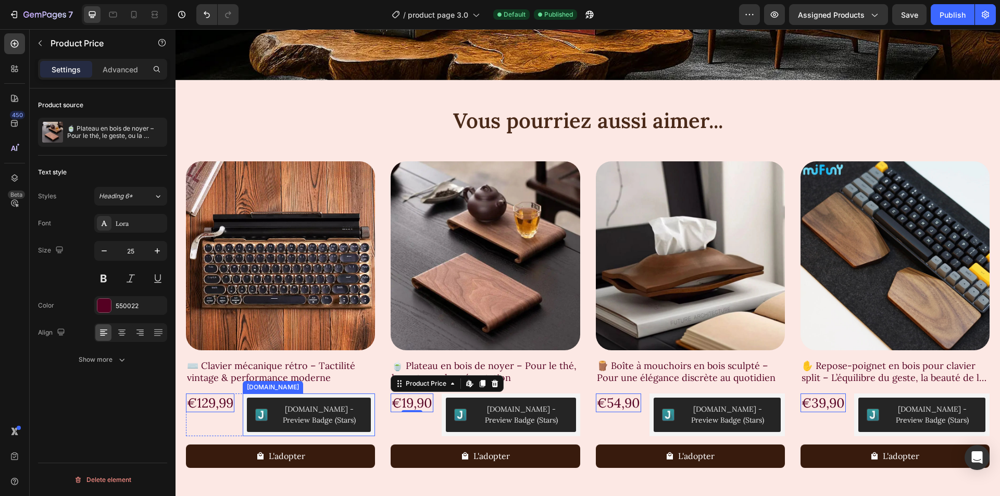
click at [308, 415] on div "[DOMAIN_NAME] - Preview Badge (Stars)" at bounding box center [319, 415] width 86 height 22
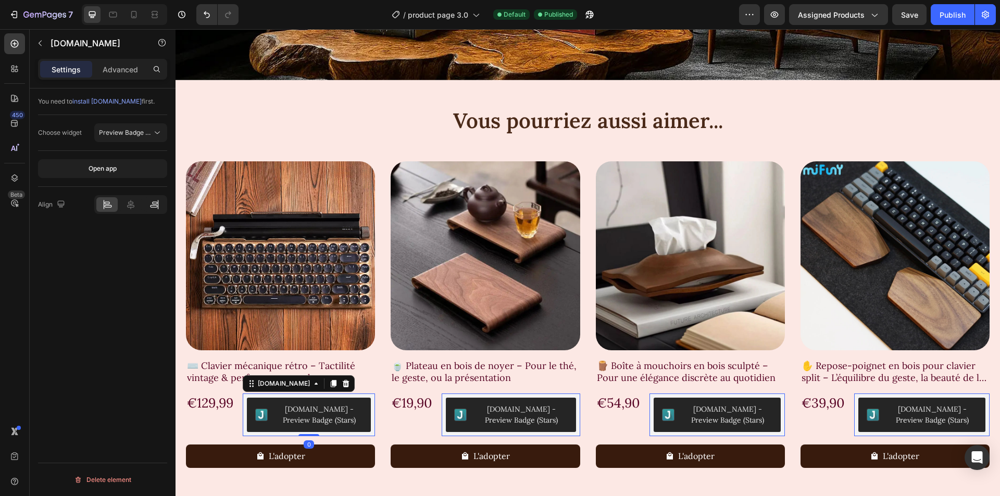
click at [152, 202] on icon at bounding box center [154, 205] width 10 height 10
click at [914, 14] on span "Save" at bounding box center [909, 14] width 17 height 9
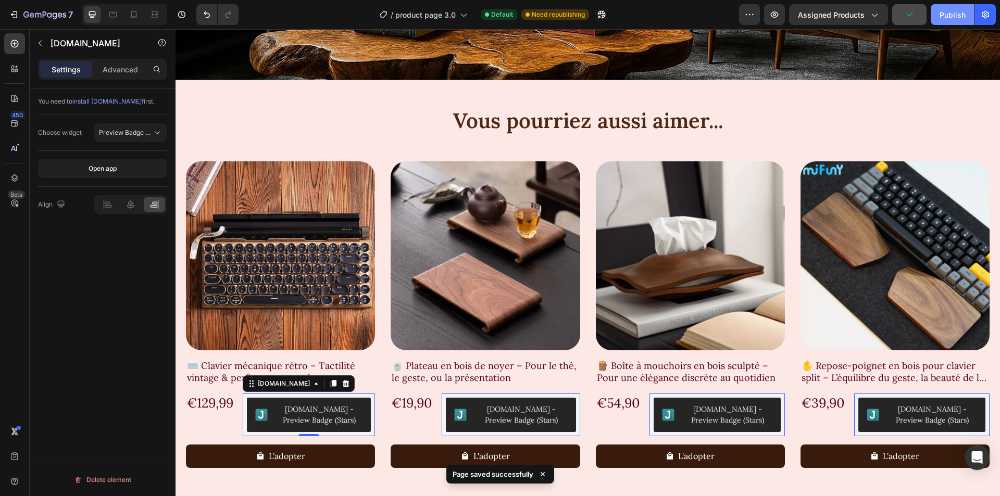
click at [947, 22] on button "Publish" at bounding box center [953, 14] width 44 height 21
